Goal: Task Accomplishment & Management: Use online tool/utility

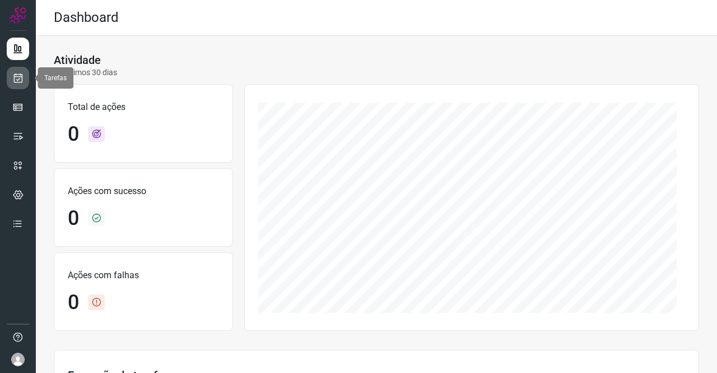
click at [26, 75] on link at bounding box center [18, 78] width 22 height 22
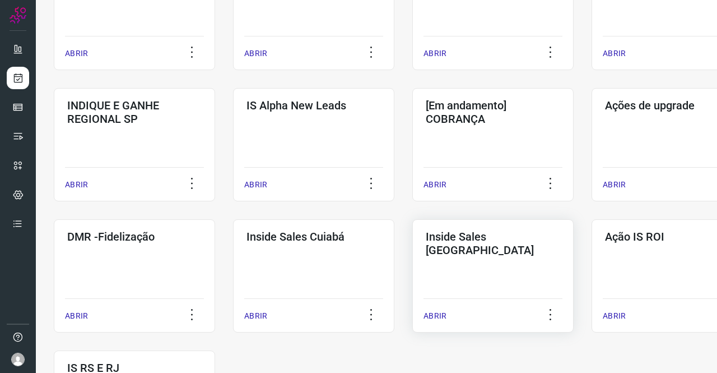
scroll to position [448, 0]
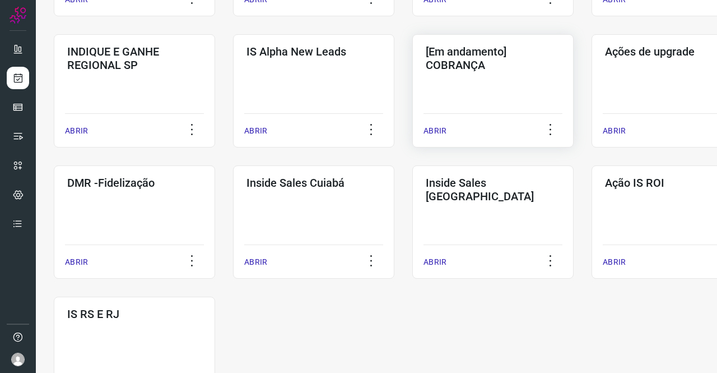
click at [464, 96] on div "[Em andamento] COBRANÇA ABRIR" at bounding box center [492, 90] width 161 height 113
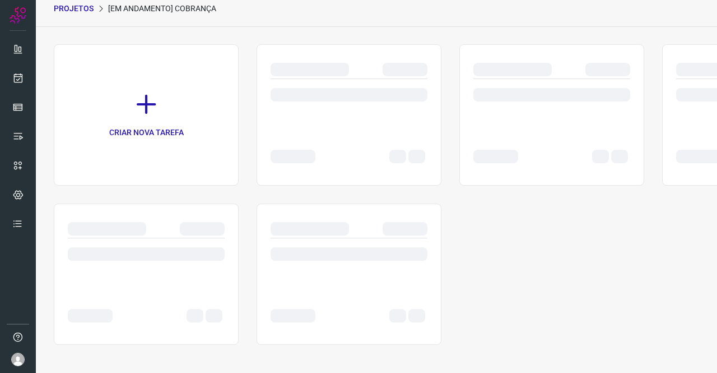
scroll to position [45, 0]
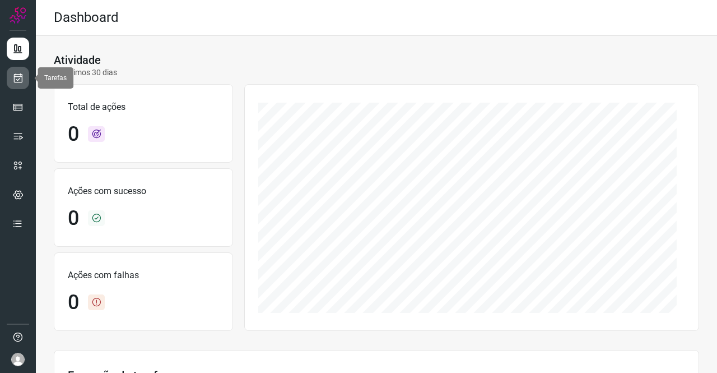
click at [11, 80] on link at bounding box center [18, 78] width 22 height 22
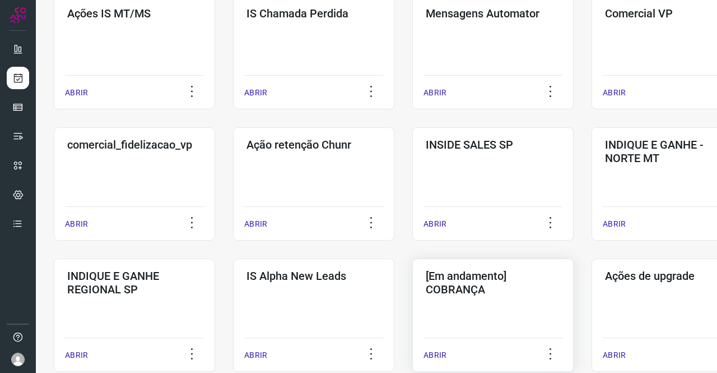
click at [478, 270] on h3 "[Em andamento] COBRANÇA" at bounding box center [493, 282] width 135 height 27
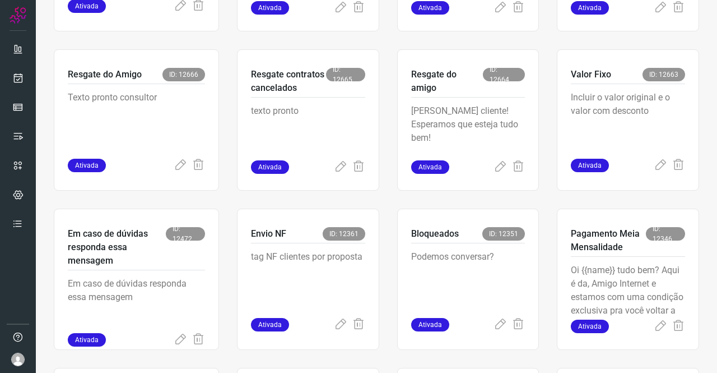
scroll to position [381, 0]
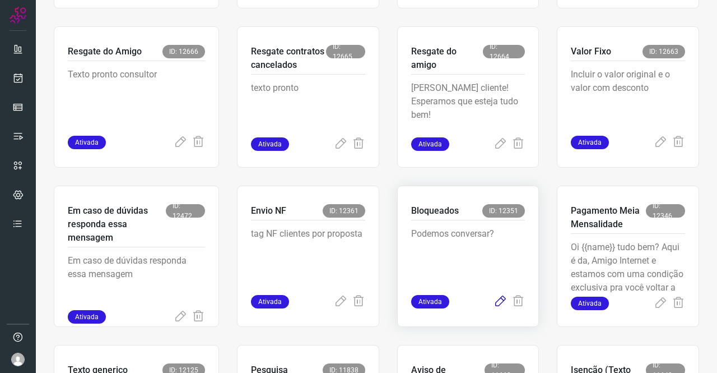
click at [494, 300] on icon at bounding box center [500, 301] width 13 height 13
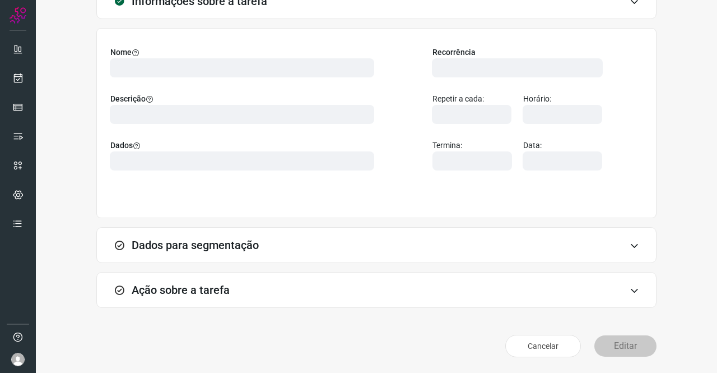
scroll to position [64, 0]
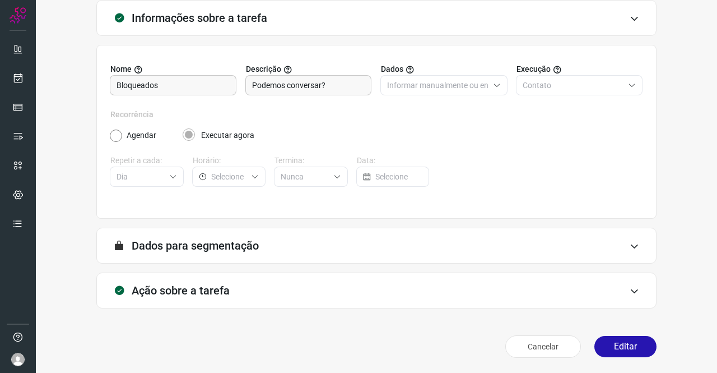
click at [230, 277] on div "Ação sobre a tarefa" at bounding box center [376, 290] width 560 height 36
type input "Clientes Bloqueados - Texto generico"
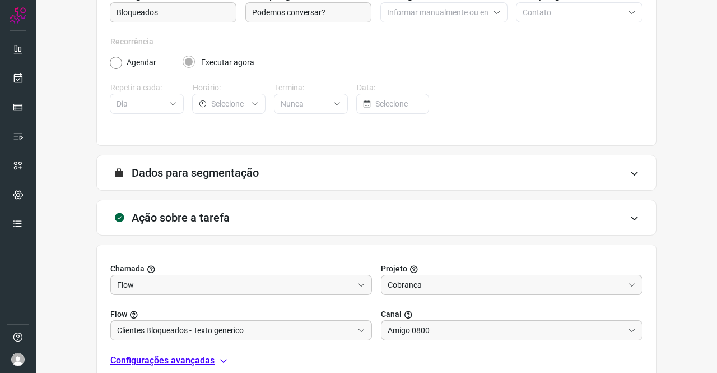
scroll to position [233, 0]
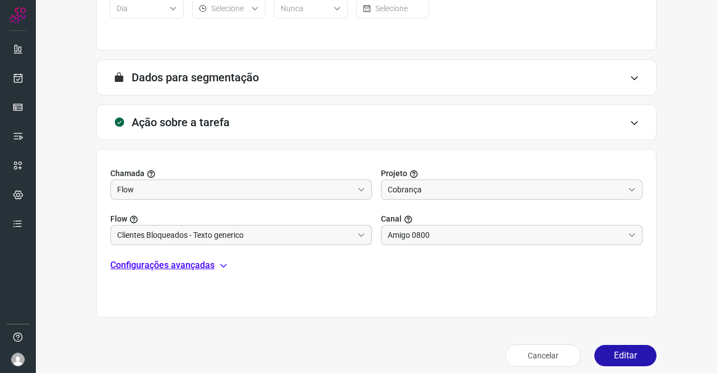
click at [188, 263] on p "Configurações avançadas" at bounding box center [162, 264] width 104 height 13
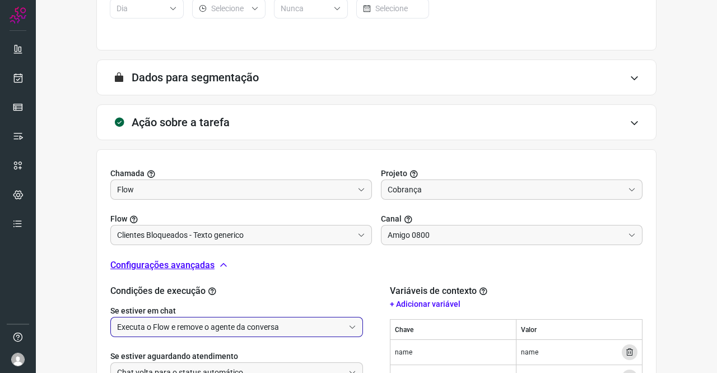
click at [230, 321] on input "Executa o Flow e remove o agente da conversa" at bounding box center [230, 326] width 227 height 19
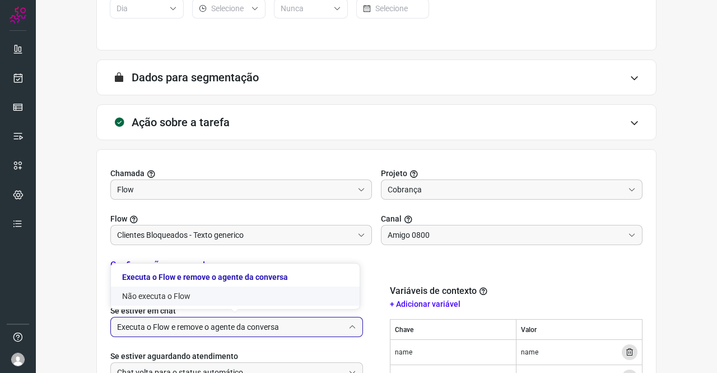
click at [186, 294] on li "Não executa o Flow" at bounding box center [235, 295] width 249 height 19
type input "Não executa o Flow"
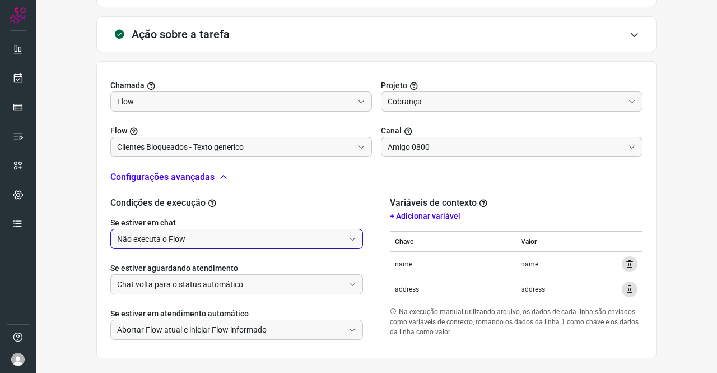
scroll to position [370, 0]
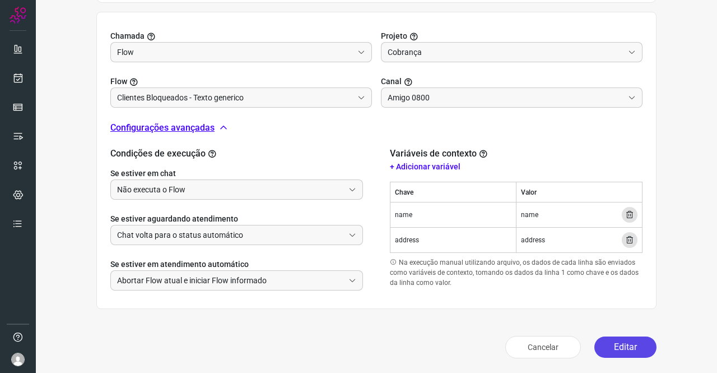
click at [599, 341] on button "Editar" at bounding box center [626, 346] width 62 height 21
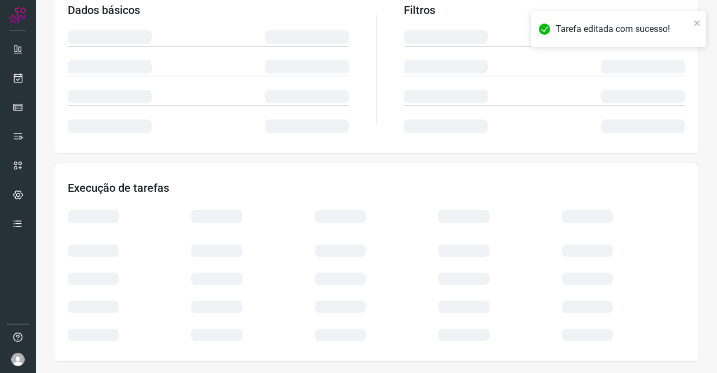
scroll to position [204, 0]
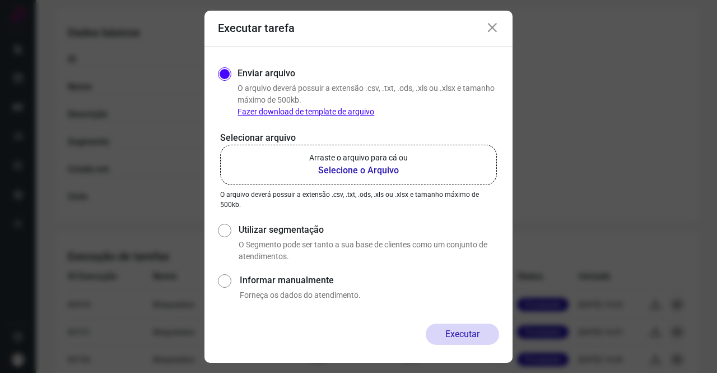
click at [379, 168] on b "Selecione o Arquivo" at bounding box center [358, 170] width 99 height 13
click at [0, 0] on input "Arraste o arquivo para cá ou Selecione o Arquivo" at bounding box center [0, 0] width 0 height 0
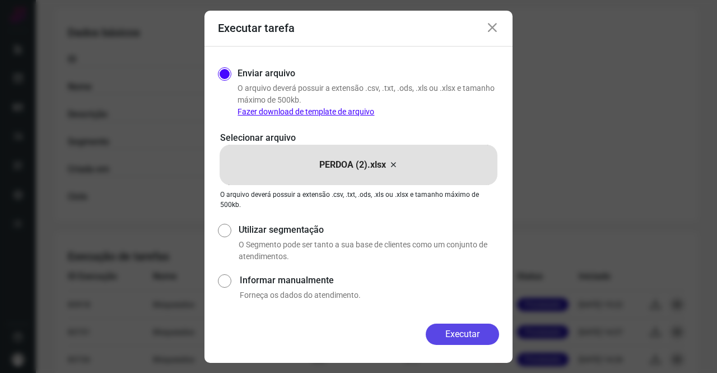
click at [465, 328] on button "Executar" at bounding box center [462, 333] width 73 height 21
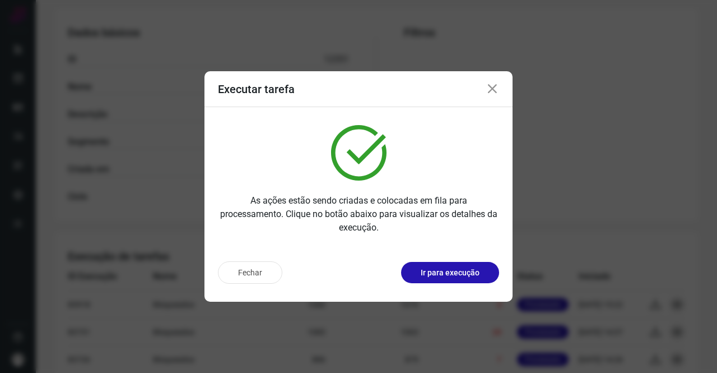
click at [489, 87] on icon at bounding box center [492, 88] width 13 height 13
